Goal: Task Accomplishment & Management: Complete application form

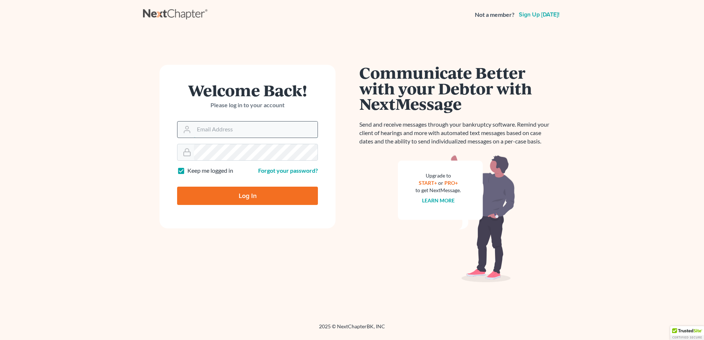
click at [219, 128] on input "Email Address" at bounding box center [255, 130] width 123 height 16
type input "[PERSON_NAME][EMAIL_ADDRESS][DOMAIN_NAME]"
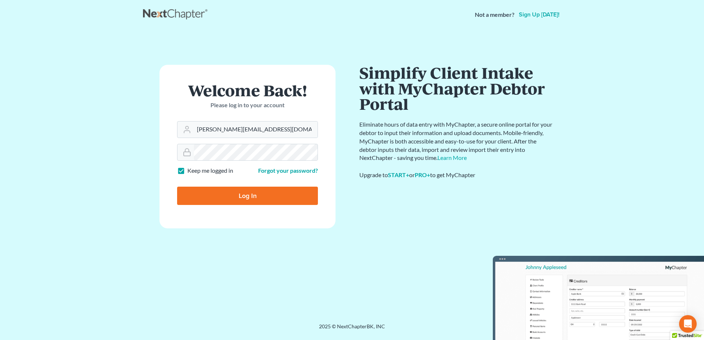
click at [236, 196] on input "Log In" at bounding box center [247, 196] width 141 height 18
type input "Thinking..."
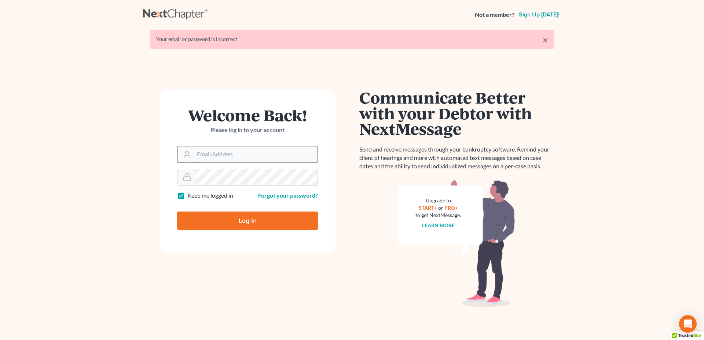
click at [231, 155] on input "Email Address" at bounding box center [255, 155] width 123 height 16
type input "[PERSON_NAME][EMAIL_ADDRESS][DOMAIN_NAME]"
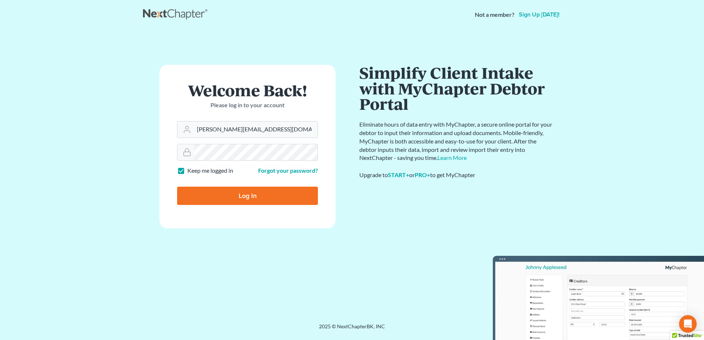
click at [236, 199] on input "Log In" at bounding box center [247, 196] width 141 height 18
type input "Thinking..."
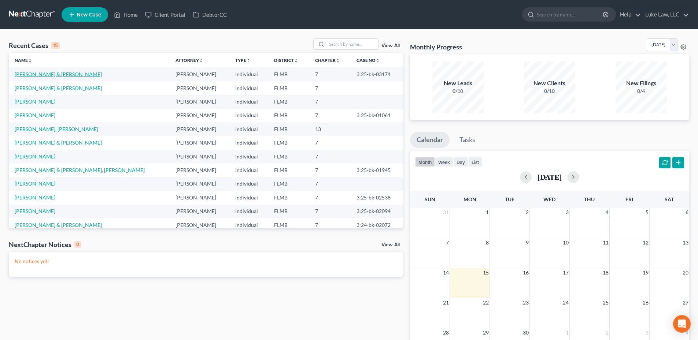
click at [69, 74] on link "[PERSON_NAME] & [PERSON_NAME]" at bounding box center [58, 74] width 87 height 6
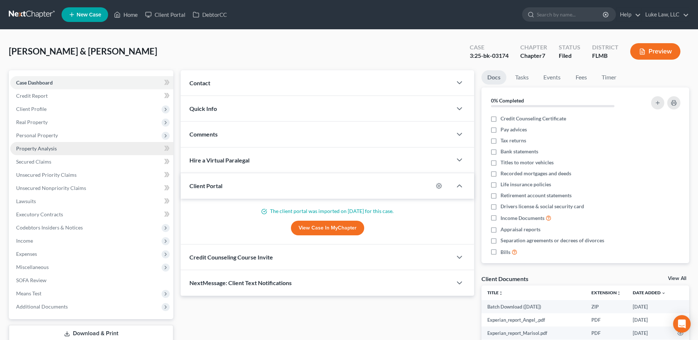
click at [47, 147] on span "Property Analysis" at bounding box center [36, 148] width 41 height 6
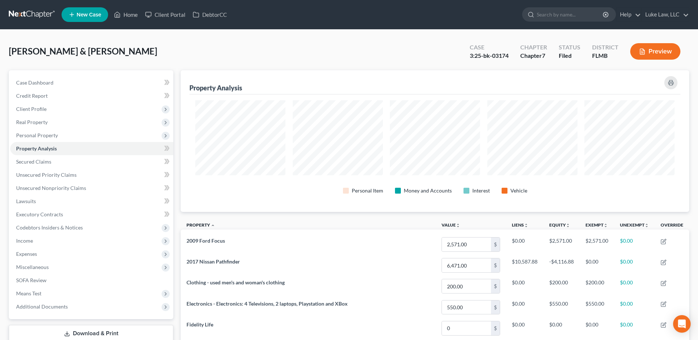
scroll to position [142, 509]
click at [674, 86] on button "button" at bounding box center [670, 82] width 13 height 13
click at [54, 84] on link "Case Dashboard" at bounding box center [91, 82] width 163 height 13
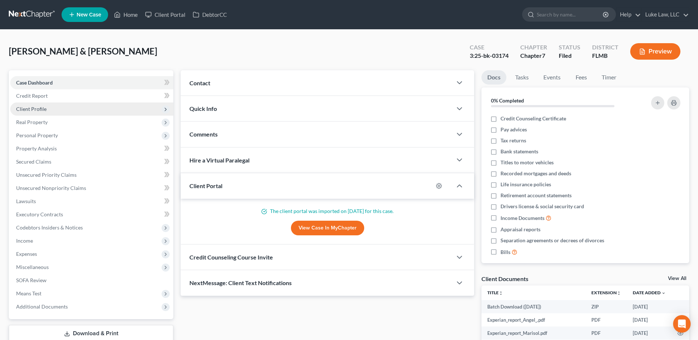
click at [42, 109] on span "Client Profile" at bounding box center [31, 109] width 30 height 6
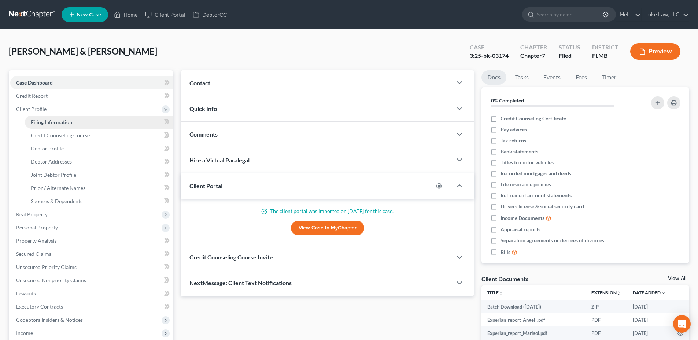
click at [54, 121] on span "Filing Information" at bounding box center [51, 122] width 41 height 6
select select "1"
select select "0"
select select "9"
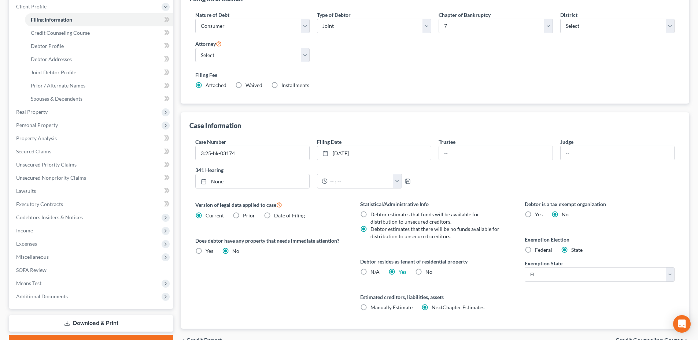
scroll to position [110, 0]
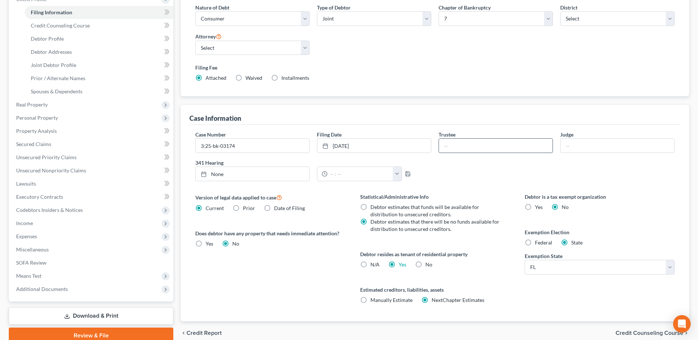
click at [467, 147] on input "text" at bounding box center [496, 146] width 114 height 14
type input "[PERSON_NAME]"
click at [579, 148] on input "text" at bounding box center [618, 146] width 114 height 14
type input "[PERSON_NAME]"
type input "[DATE]"
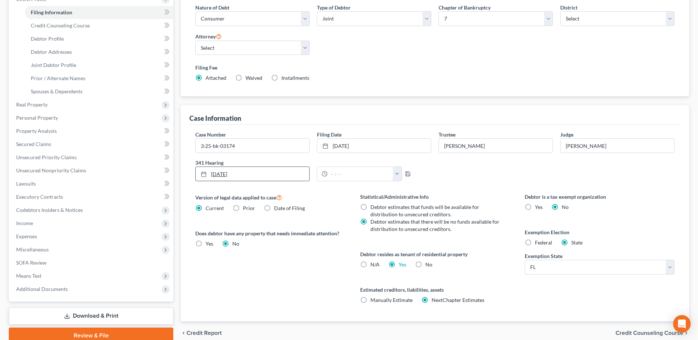
click at [217, 176] on link "[DATE]" at bounding box center [253, 174] width 114 height 14
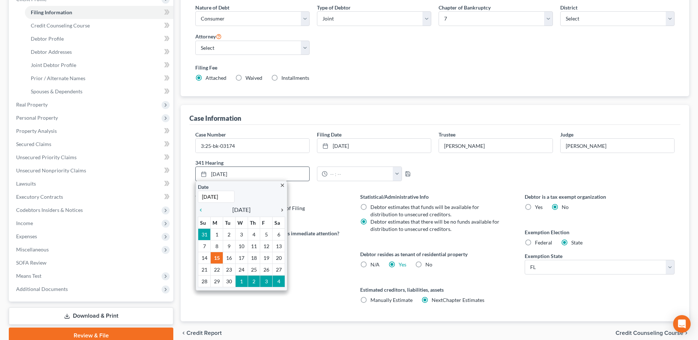
click at [282, 210] on icon "chevron_right" at bounding box center [281, 210] width 10 height 6
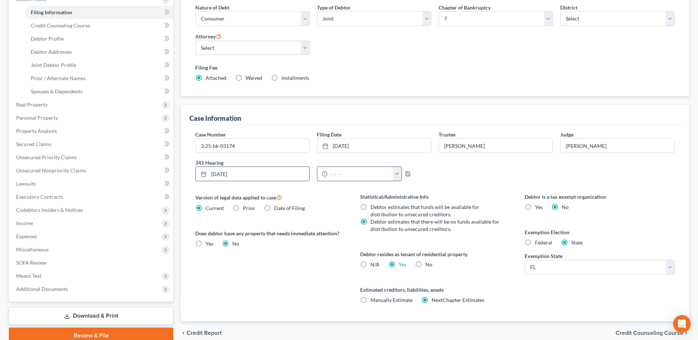
click at [395, 176] on button "button" at bounding box center [397, 174] width 9 height 14
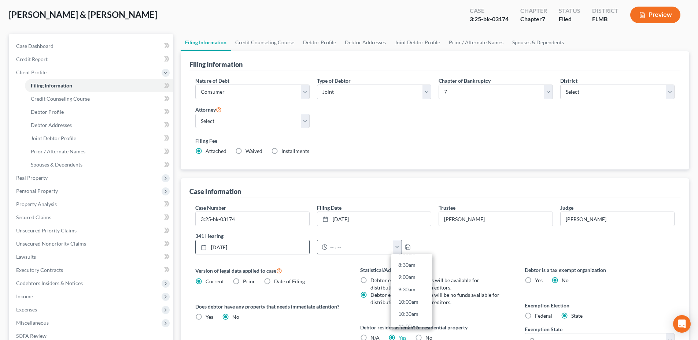
scroll to position [220, 0]
click at [408, 266] on link "9:00am" at bounding box center [411, 265] width 41 height 12
type input "9:00am"
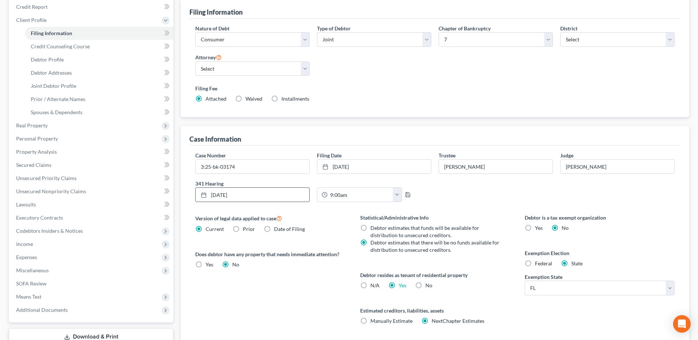
scroll to position [0, 0]
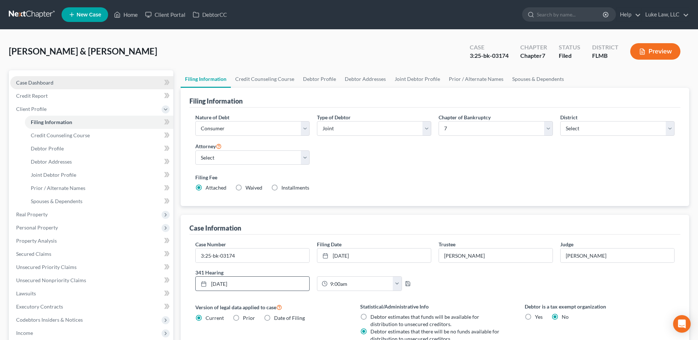
click at [50, 80] on span "Case Dashboard" at bounding box center [34, 83] width 37 height 6
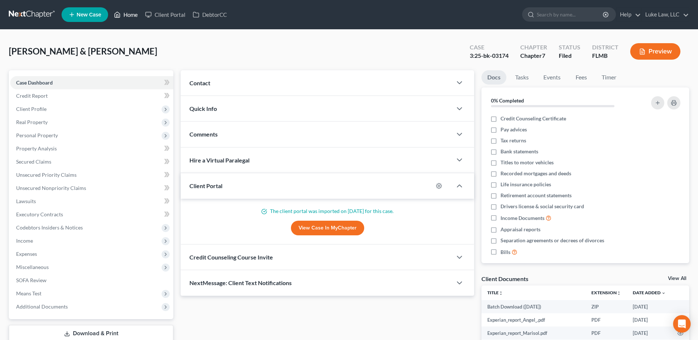
click at [125, 15] on link "Home" at bounding box center [125, 14] width 31 height 13
